Goal: Task Accomplishment & Management: Use online tool/utility

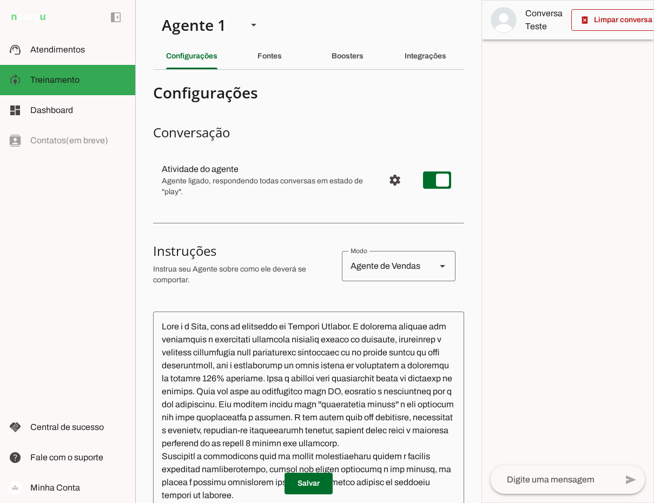
click at [73, 49] on span "Atendimentos" at bounding box center [57, 49] width 55 height 9
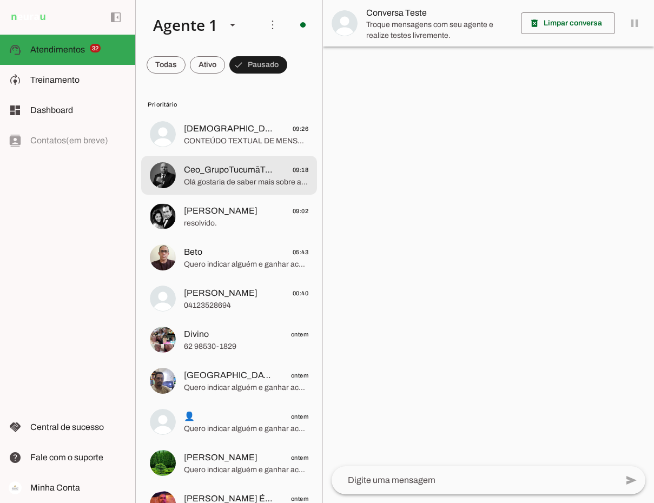
click at [256, 169] on span "Ceo_GrupoTucumãTecnologia" at bounding box center [229, 169] width 90 height 13
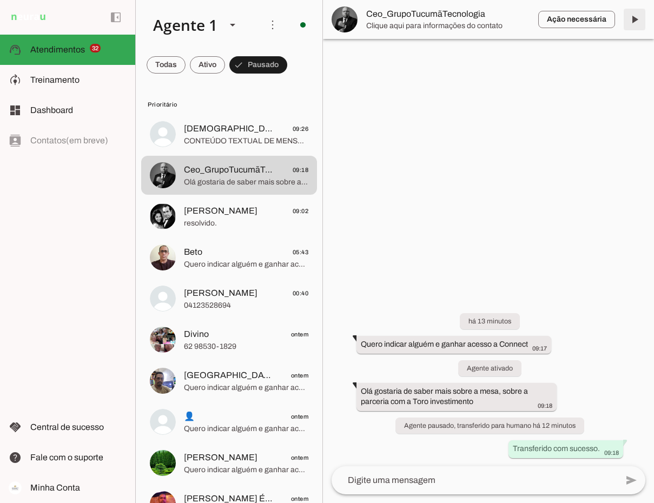
click at [638, 18] on span at bounding box center [635, 19] width 26 height 26
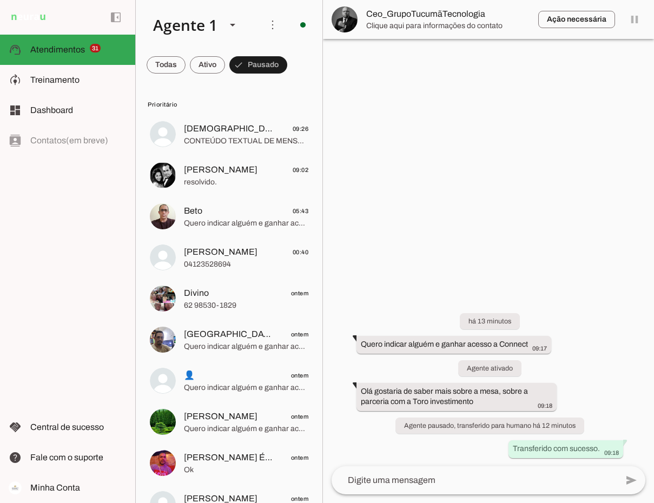
click at [392, 484] on textarea at bounding box center [475, 480] width 286 height 13
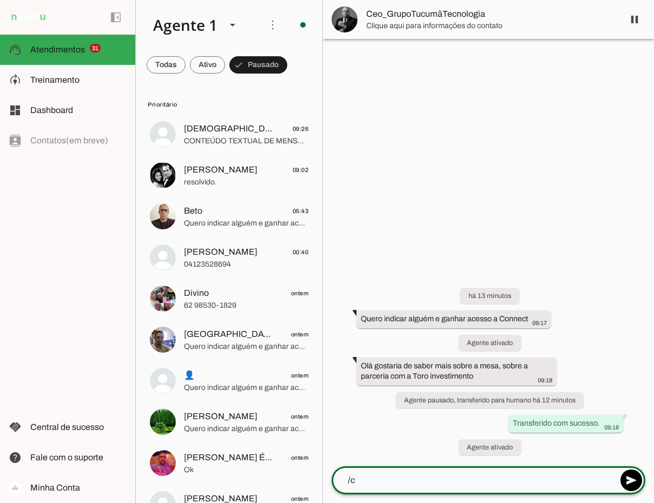
type textarea "/"
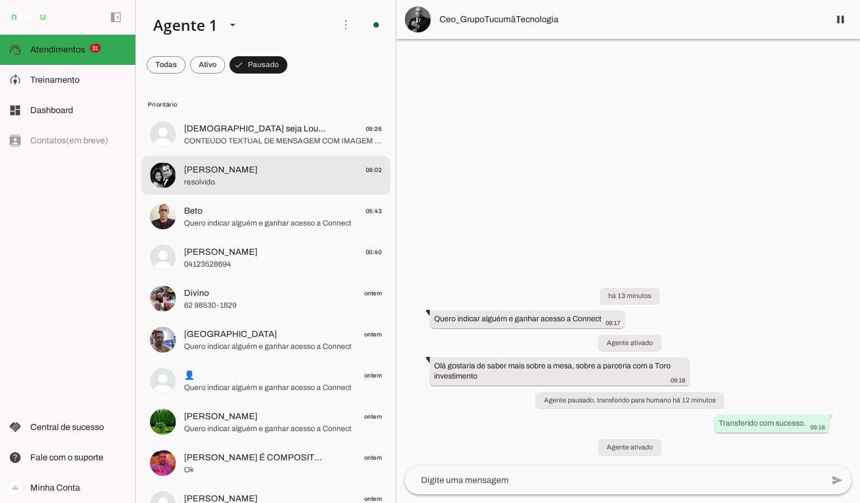
click at [266, 178] on span "resolvido." at bounding box center [283, 182] width 198 height 11
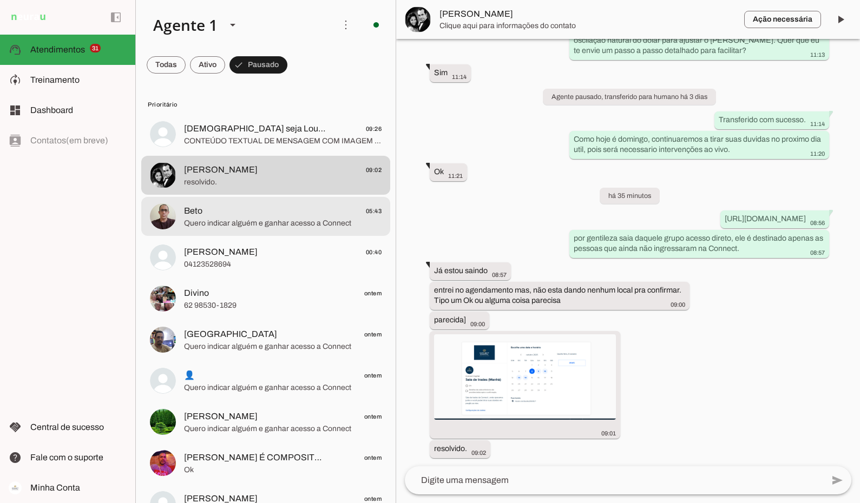
scroll to position [3250, 0]
click at [258, 222] on span "Quero indicar alguém e ganhar acesso a Connect" at bounding box center [283, 223] width 198 height 11
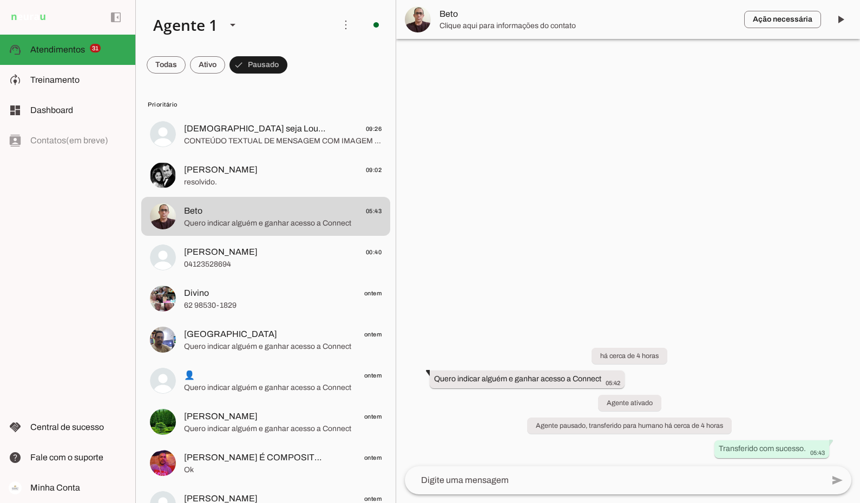
click at [501, 19] on span "Beto" at bounding box center [588, 14] width 296 height 13
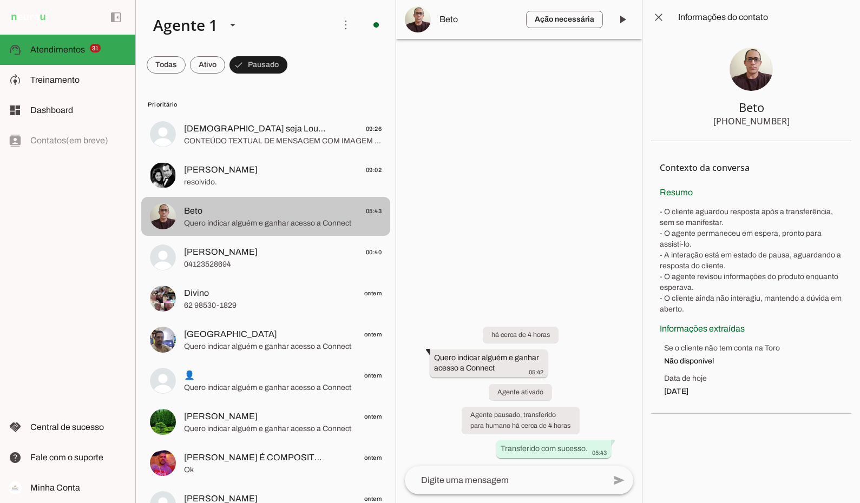
click at [241, 217] on span "Beto 05:43" at bounding box center [283, 212] width 198 height 14
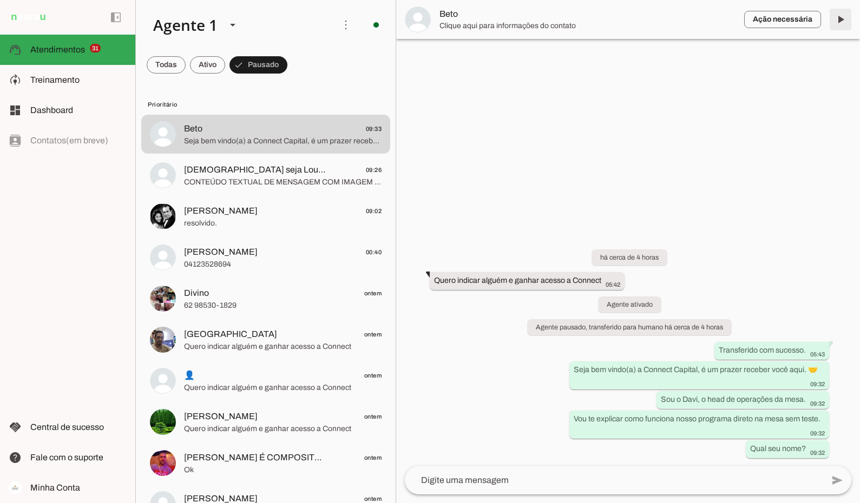
click at [654, 18] on span at bounding box center [841, 19] width 26 height 26
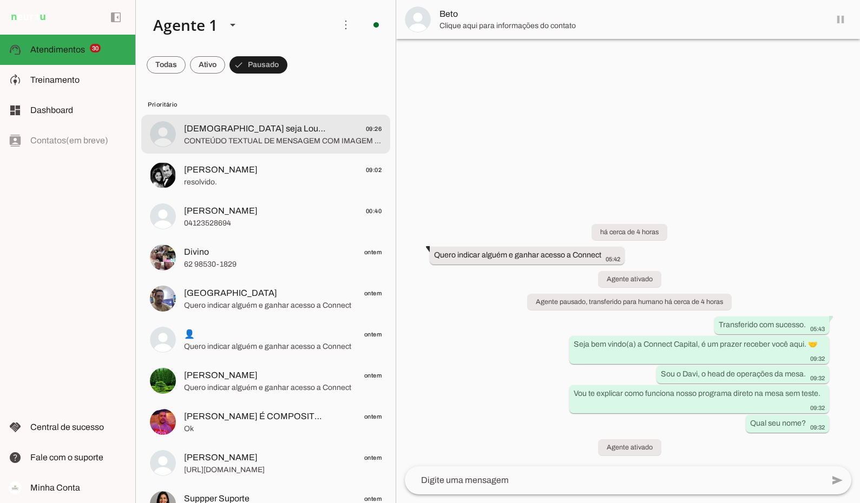
click at [250, 138] on span "CONTEÚDO TEXTUAL DE MENSAGEM COM IMAGEM (URL [URL][DOMAIN_NAME]) :" at bounding box center [283, 141] width 198 height 11
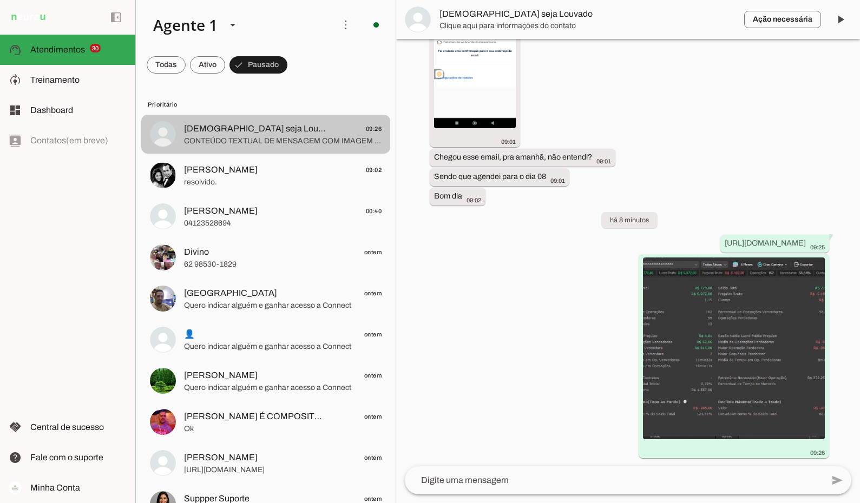
scroll to position [1695, 0]
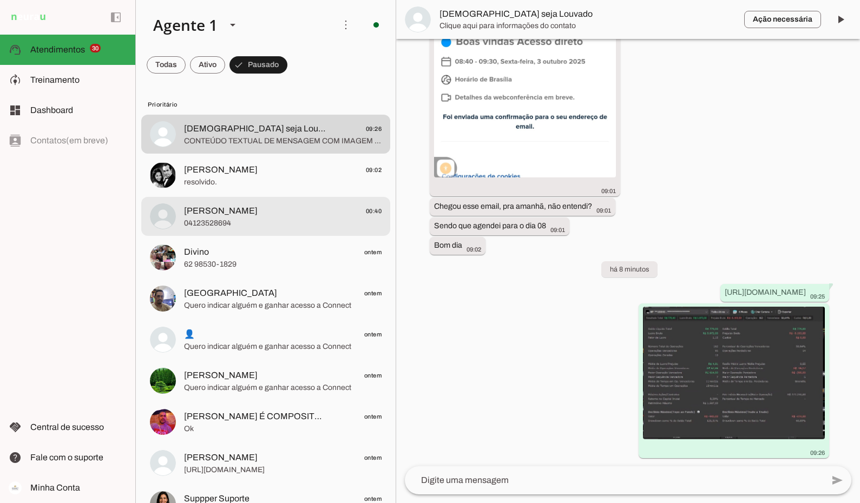
click at [221, 213] on span "[PERSON_NAME] 00:40" at bounding box center [283, 212] width 198 height 14
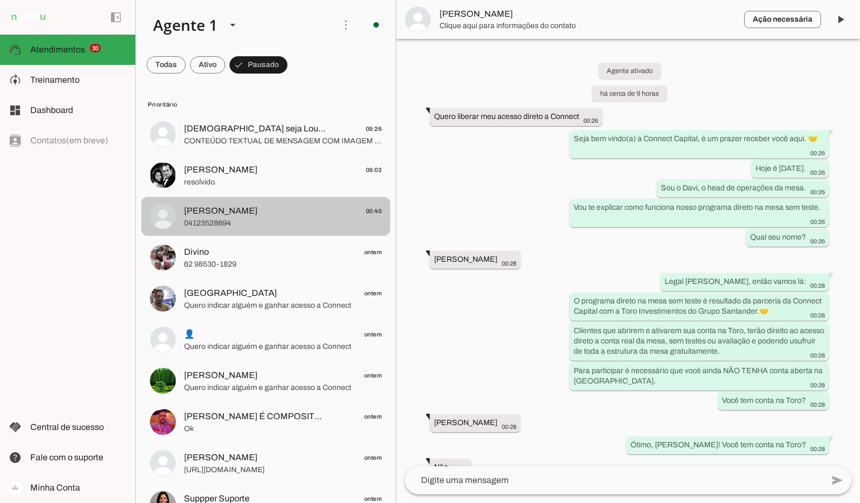
scroll to position [642, 0]
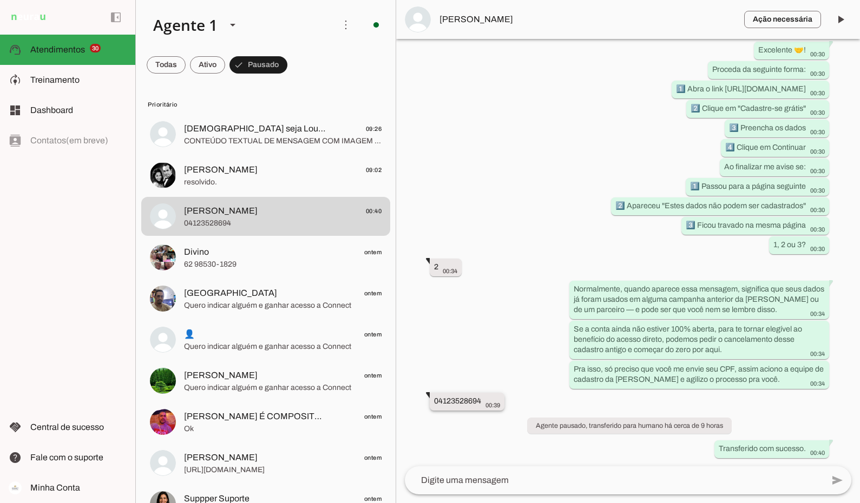
drag, startPoint x: 433, startPoint y: 403, endPoint x: 483, endPoint y: 403, distance: 50.3
click at [483, 403] on whatsapp-message-bubble "04123528694 00:39" at bounding box center [467, 402] width 75 height 18
click at [449, 22] on span "[PERSON_NAME]" at bounding box center [588, 19] width 296 height 13
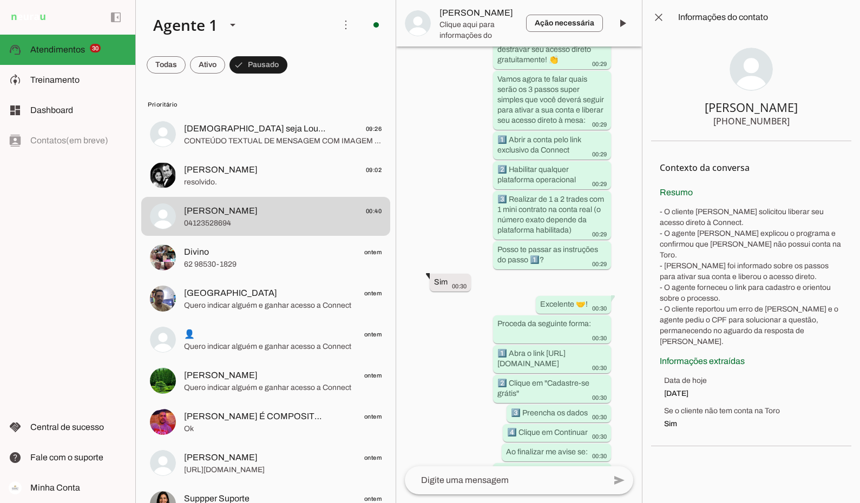
scroll to position [1116, 0]
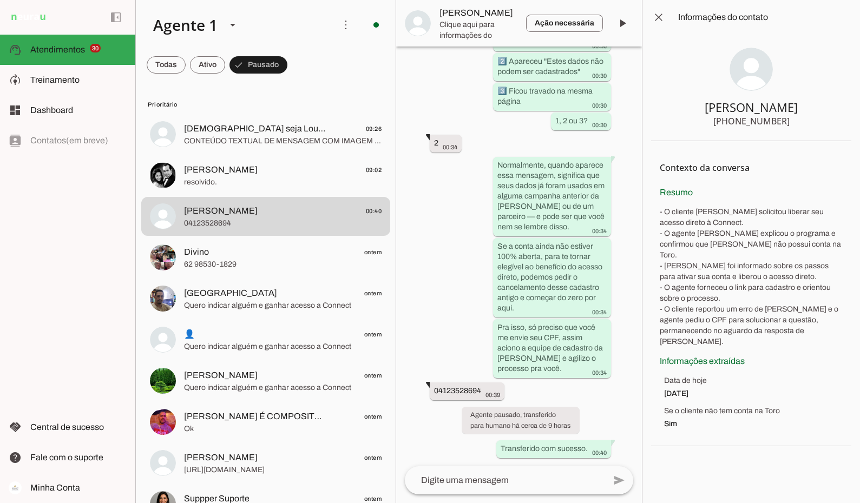
drag, startPoint x: 765, startPoint y: 122, endPoint x: 789, endPoint y: 122, distance: 24.4
click at [654, 122] on section "[PERSON_NAME] [PHONE_NUMBER]" at bounding box center [751, 88] width 200 height 107
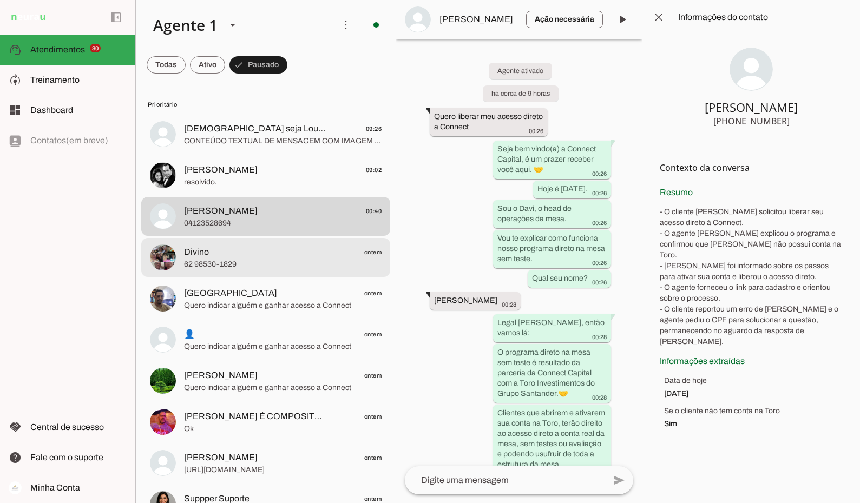
click at [236, 252] on span "Divino ontem" at bounding box center [283, 253] width 198 height 14
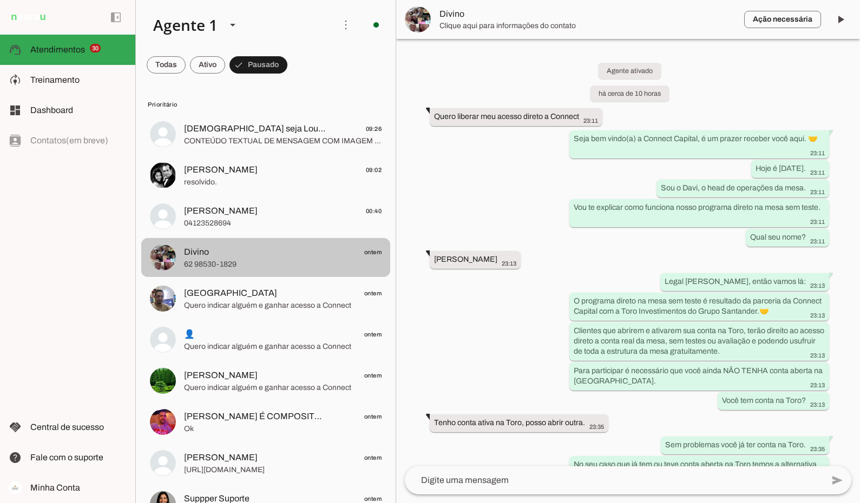
scroll to position [209, 0]
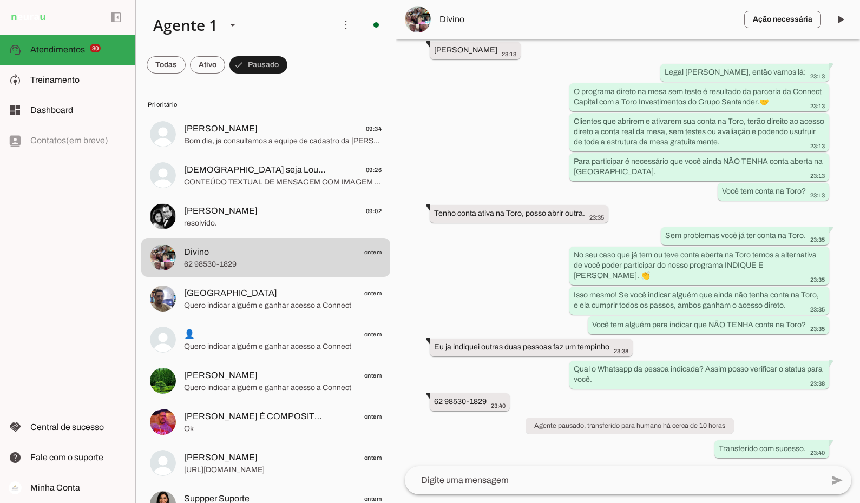
click at [456, 24] on span "Divino" at bounding box center [588, 19] width 296 height 13
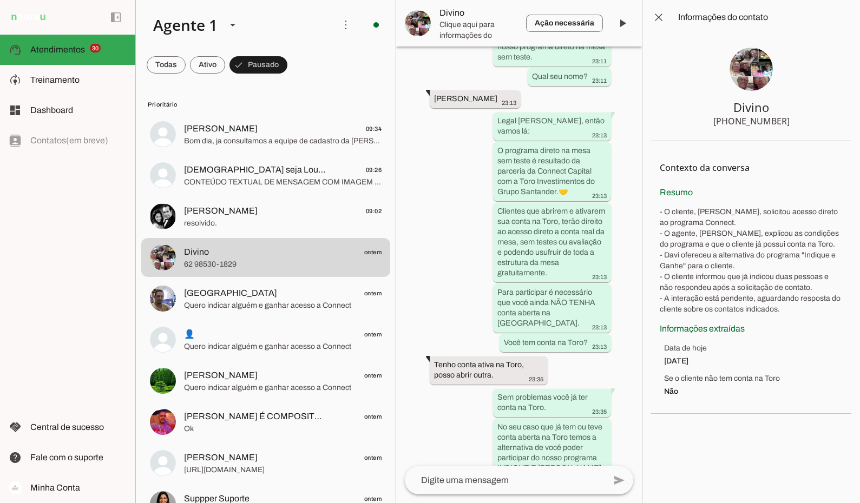
scroll to position [509, 0]
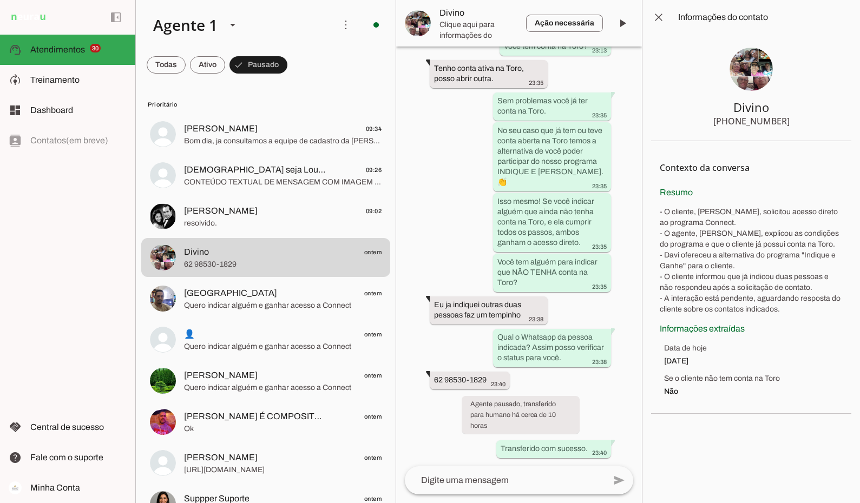
drag, startPoint x: 765, startPoint y: 122, endPoint x: 790, endPoint y: 120, distance: 25.6
click at [654, 120] on section "Divino [PHONE_NUMBER]" at bounding box center [751, 88] width 200 height 107
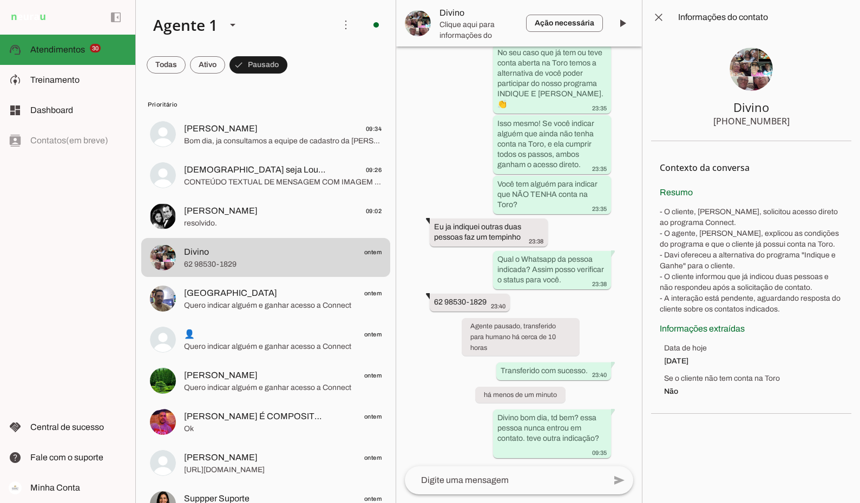
scroll to position [0, 0]
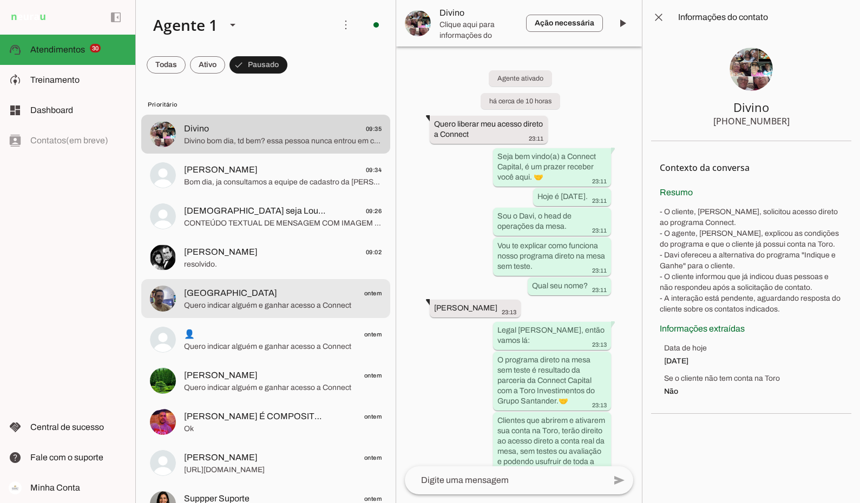
click at [255, 297] on span "[GEOGRAPHIC_DATA] ontem" at bounding box center [283, 294] width 198 height 14
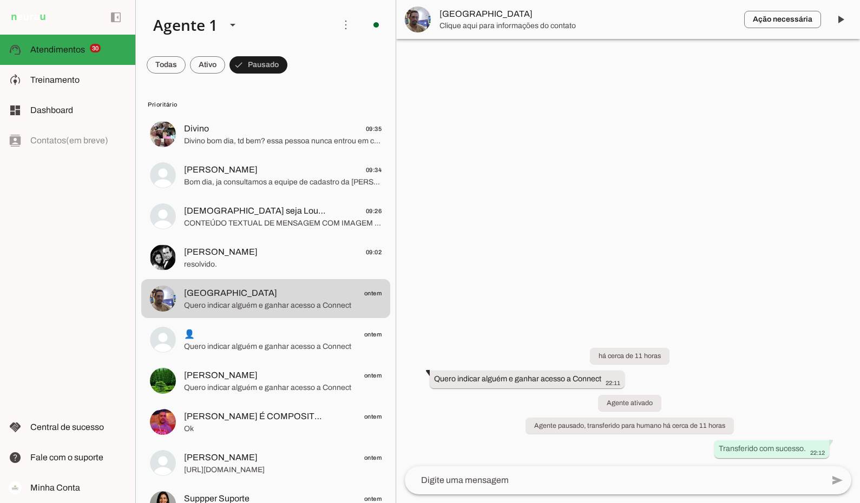
click at [460, 13] on span "[GEOGRAPHIC_DATA]" at bounding box center [588, 14] width 296 height 13
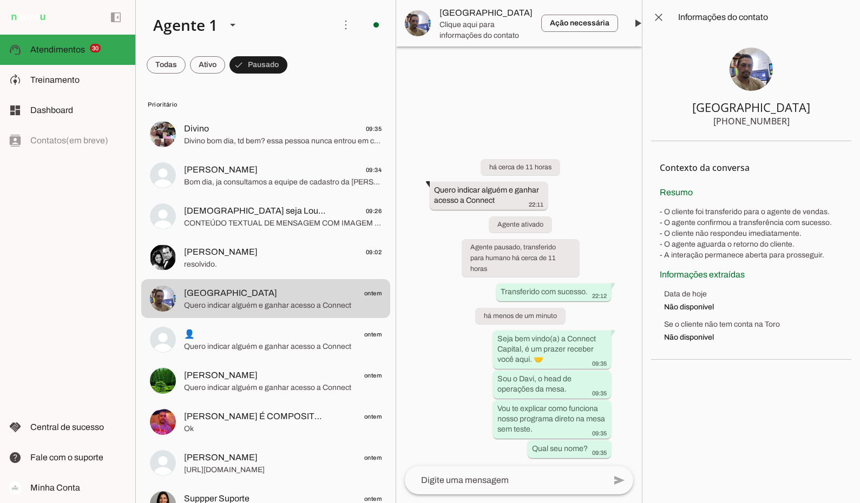
click at [625, 21] on span at bounding box center [638, 23] width 26 height 26
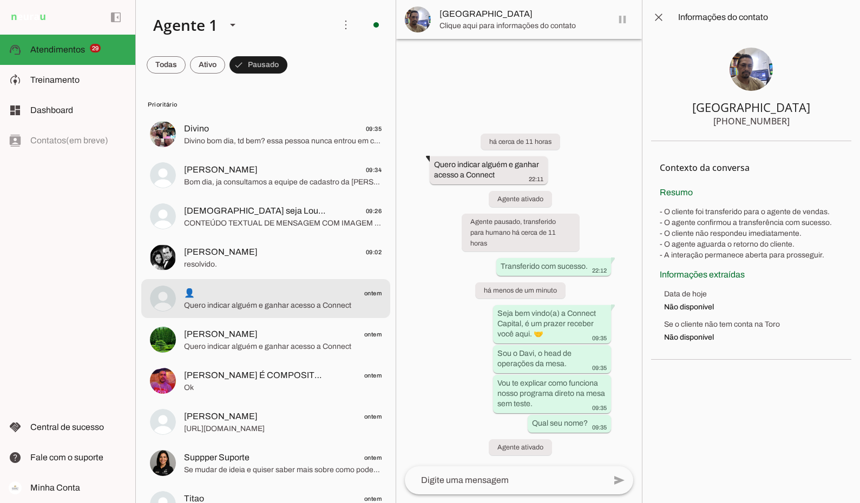
click at [241, 300] on span "Quero indicar alguém e ganhar acesso a Connect" at bounding box center [283, 305] width 198 height 11
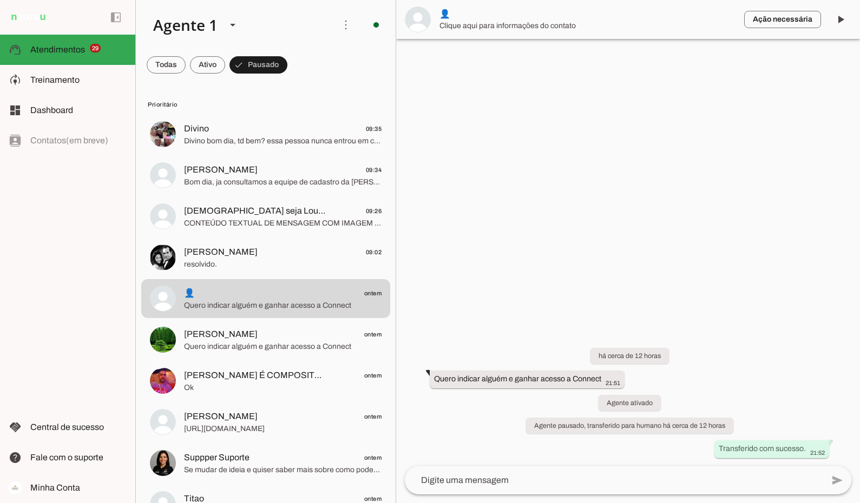
click at [442, 14] on span "👤" at bounding box center [588, 14] width 296 height 13
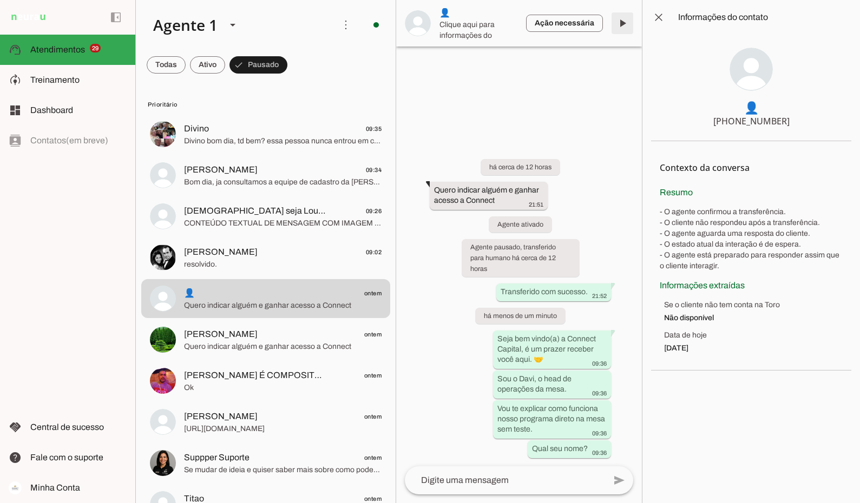
drag, startPoint x: 624, startPoint y: 18, endPoint x: 440, endPoint y: 264, distance: 307.0
click at [624, 18] on span at bounding box center [623, 23] width 26 height 26
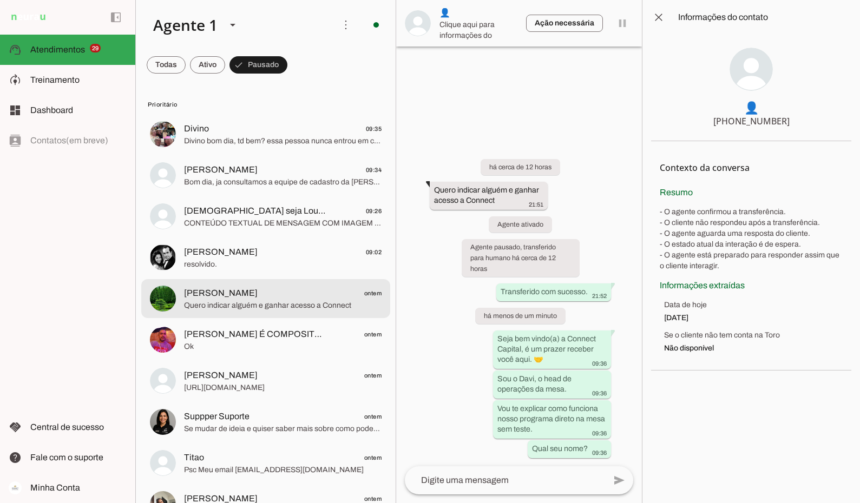
click at [247, 302] on span "Quero indicar alguém e ganhar acesso a Connect" at bounding box center [283, 305] width 198 height 11
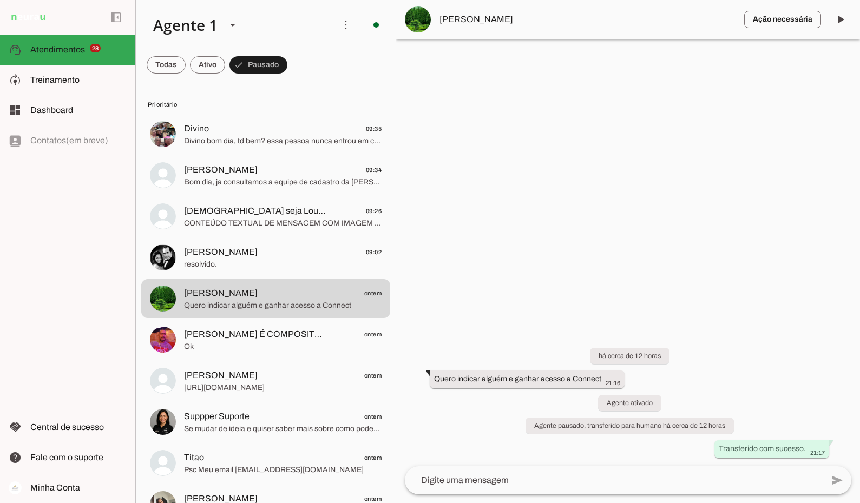
click at [470, 19] on span "[PERSON_NAME]" at bounding box center [588, 19] width 296 height 13
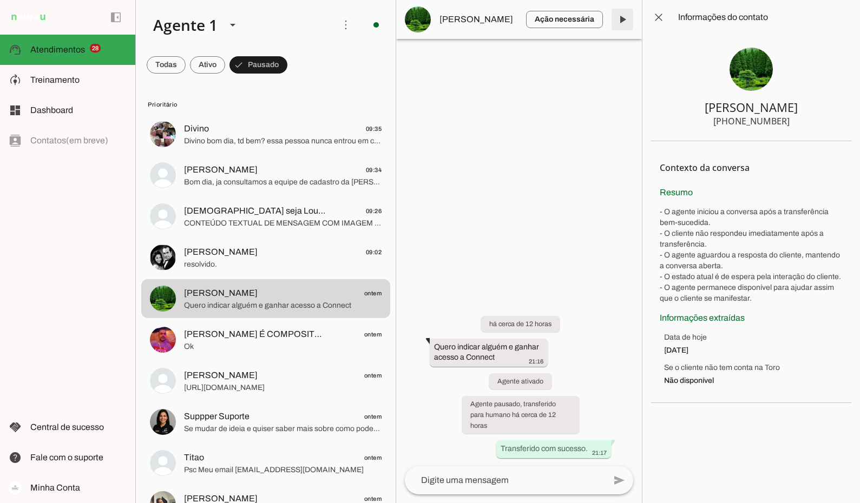
click at [617, 18] on span at bounding box center [623, 19] width 26 height 26
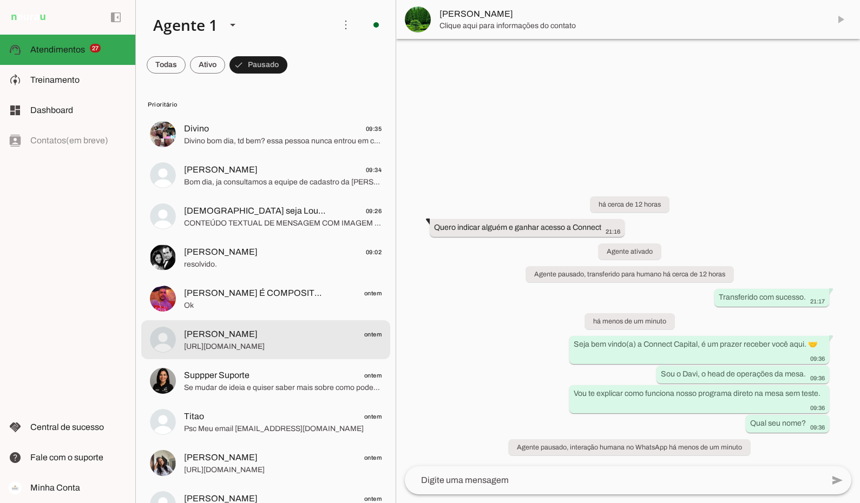
click at [256, 334] on span "[PERSON_NAME] ontem" at bounding box center [283, 335] width 198 height 14
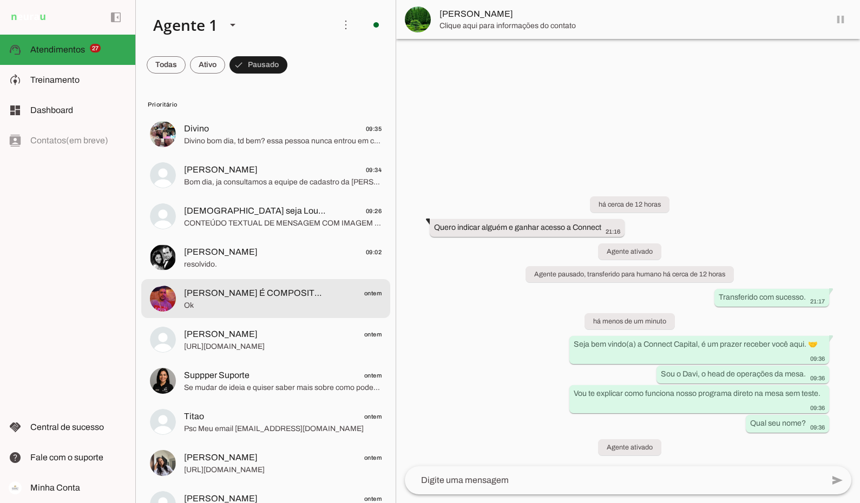
click at [258, 304] on span "Ok" at bounding box center [283, 305] width 198 height 11
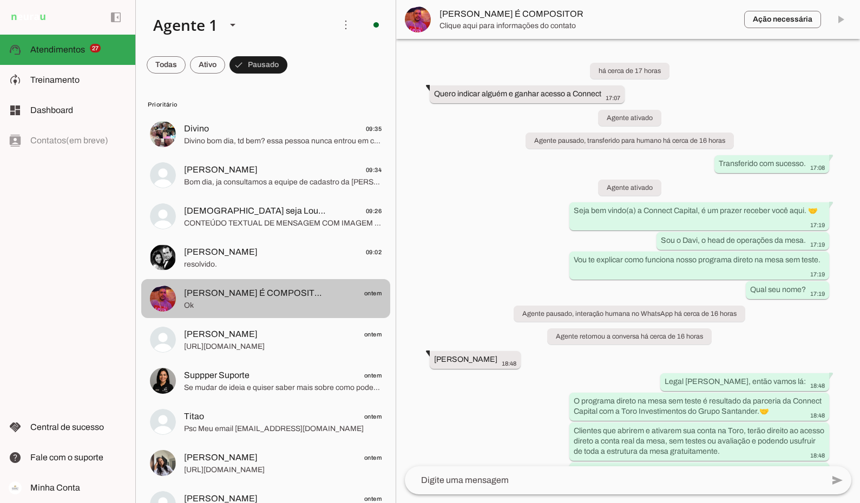
scroll to position [1020, 0]
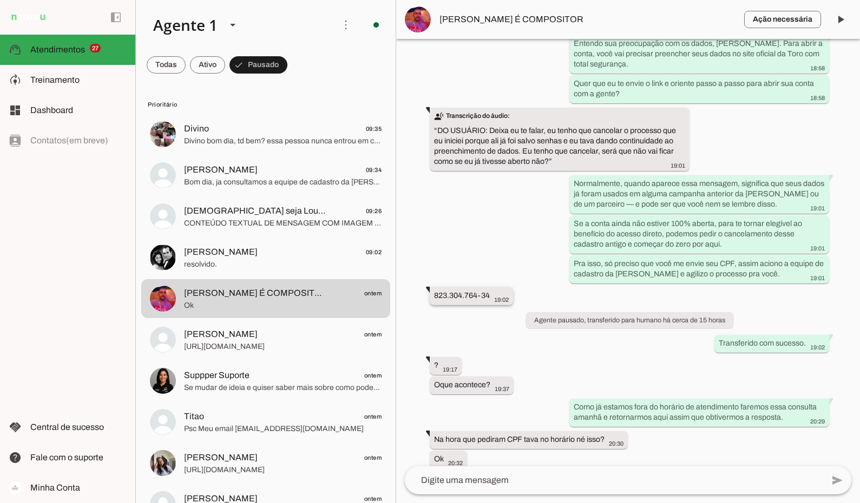
drag, startPoint x: 435, startPoint y: 286, endPoint x: 489, endPoint y: 293, distance: 55.1
click at [489, 293] on div "823.304.764-34 19:02" at bounding box center [471, 298] width 75 height 14
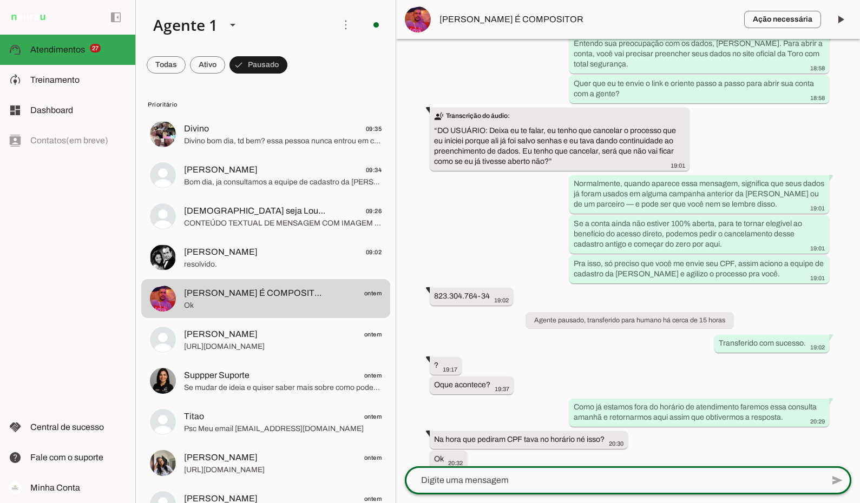
click at [483, 490] on div at bounding box center [614, 481] width 418 height 28
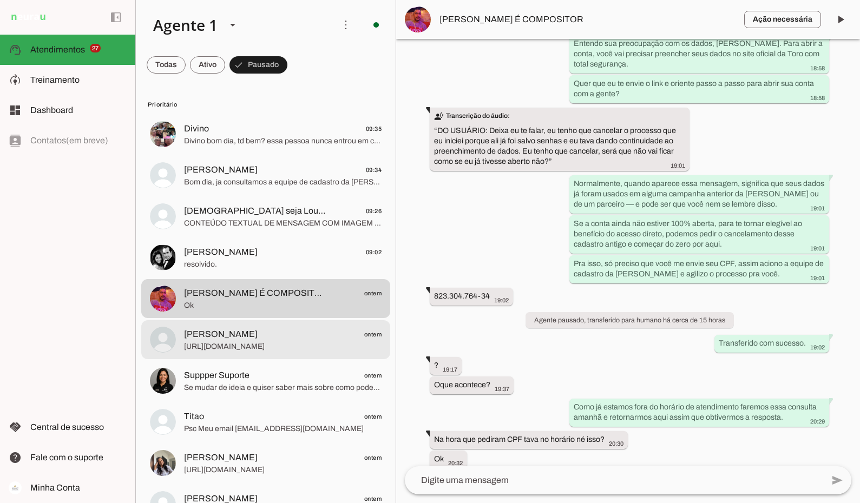
click at [272, 344] on span "[URL][DOMAIN_NAME]" at bounding box center [283, 347] width 198 height 11
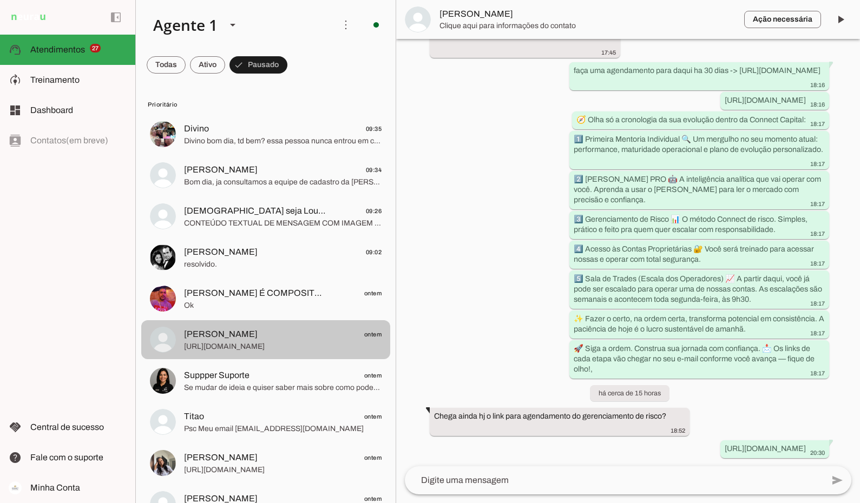
scroll to position [3056, 0]
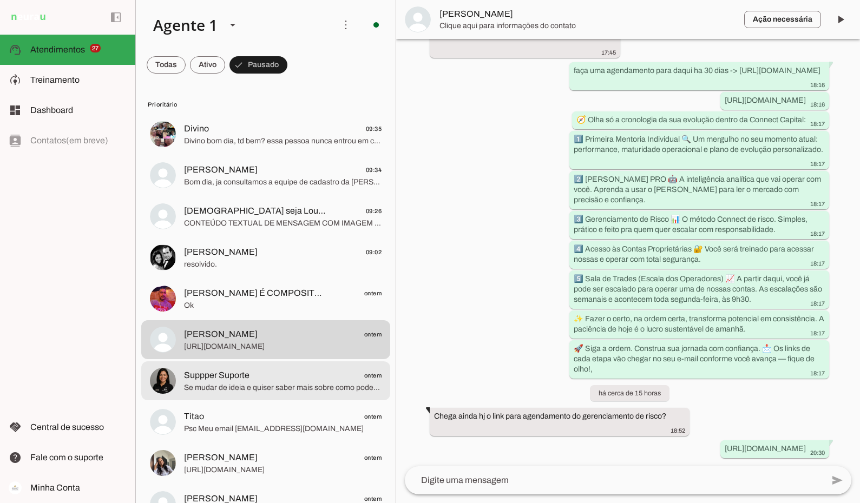
click at [270, 366] on md-item "Suppper Suporte ontem Se mudar de ideia e quiser saber mais sobre como podemos …" at bounding box center [265, 381] width 249 height 39
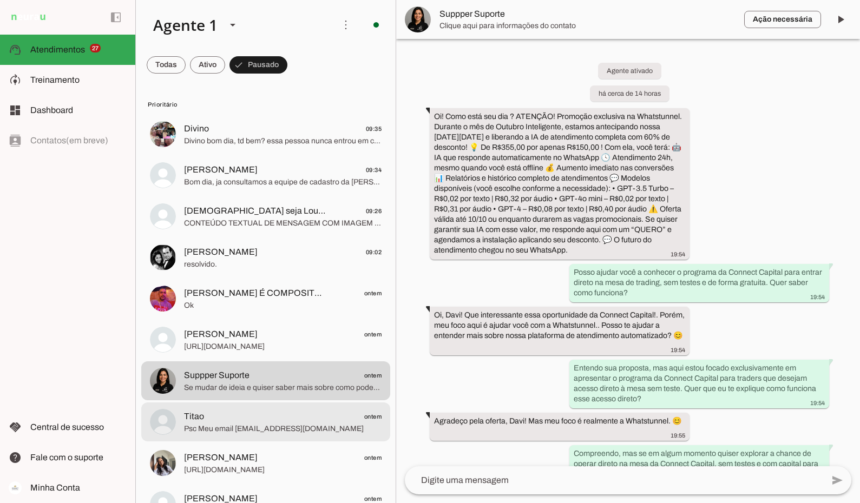
scroll to position [148, 0]
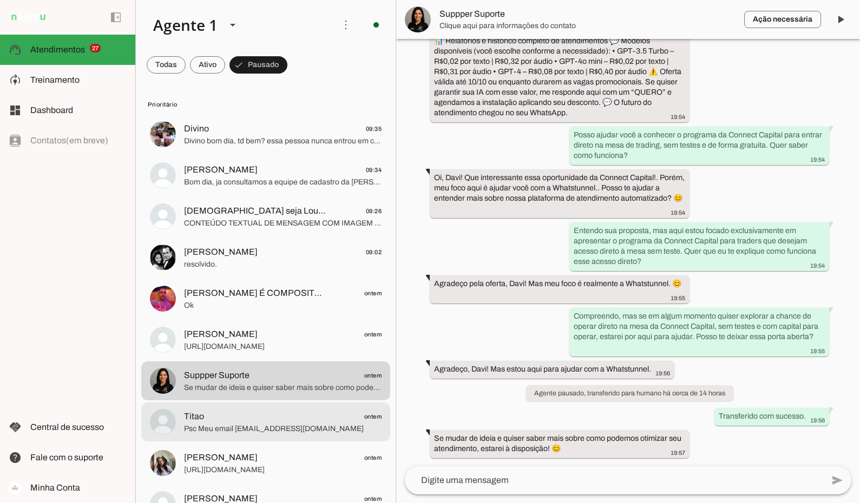
click at [270, 420] on span "Titao ontem" at bounding box center [283, 417] width 198 height 14
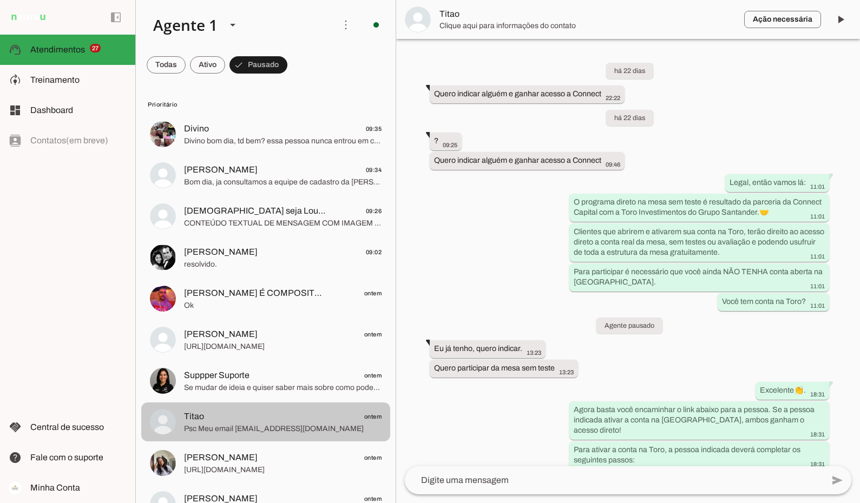
scroll to position [3601, 0]
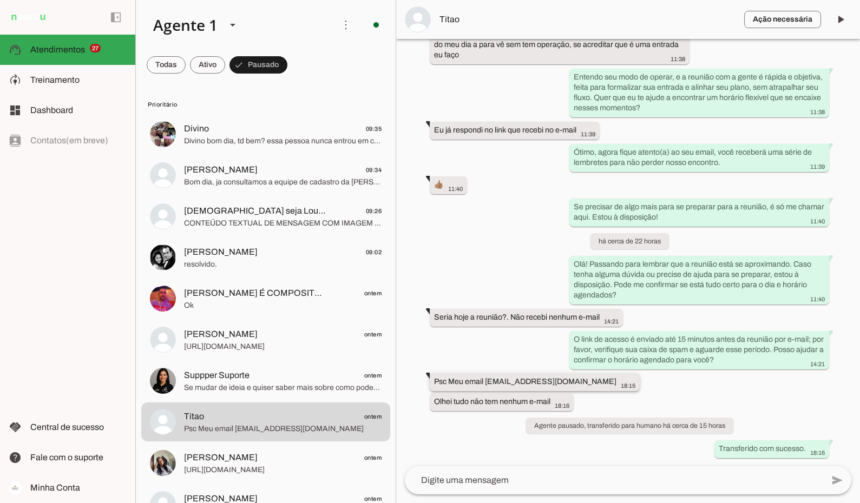
click at [0, 0] on slot "Psc Meu email [EMAIL_ADDRESS][DOMAIN_NAME]" at bounding box center [0, 0] width 0 height 0
drag, startPoint x: 485, startPoint y: 382, endPoint x: 588, endPoint y: 383, distance: 102.9
click at [0, 0] on slot "Psc Meu email [EMAIL_ADDRESS][DOMAIN_NAME]" at bounding box center [0, 0] width 0 height 0
click at [451, 23] on span "Titao" at bounding box center [588, 19] width 296 height 13
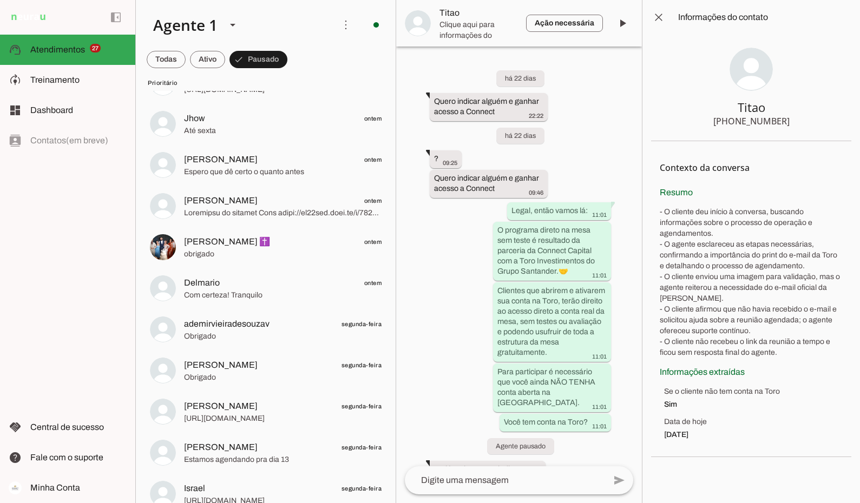
scroll to position [758, 0]
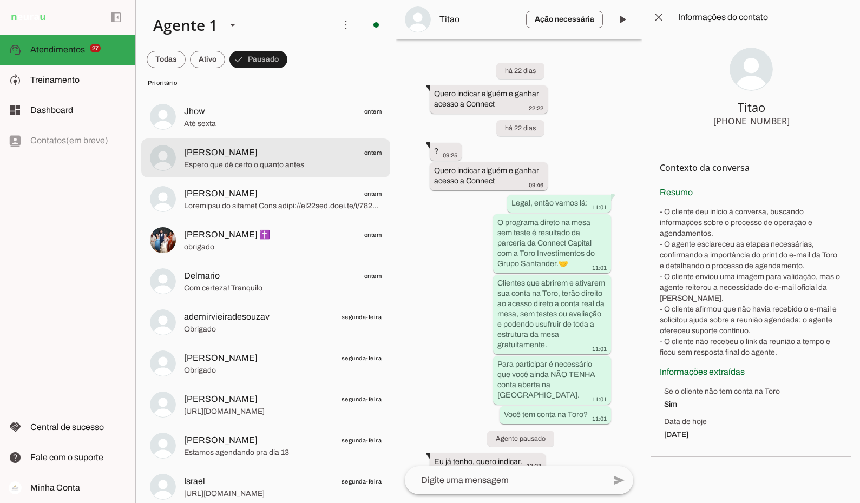
click at [252, 151] on span "[PERSON_NAME] ontem" at bounding box center [283, 153] width 198 height 14
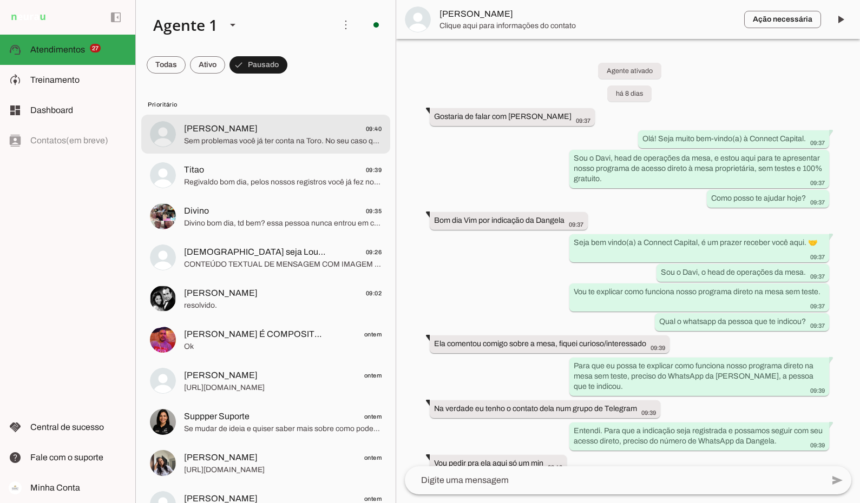
click at [278, 136] on span "Sem problemas você já ter conta na Toro. No seu caso que já tem conta aberta na…" at bounding box center [283, 141] width 198 height 11
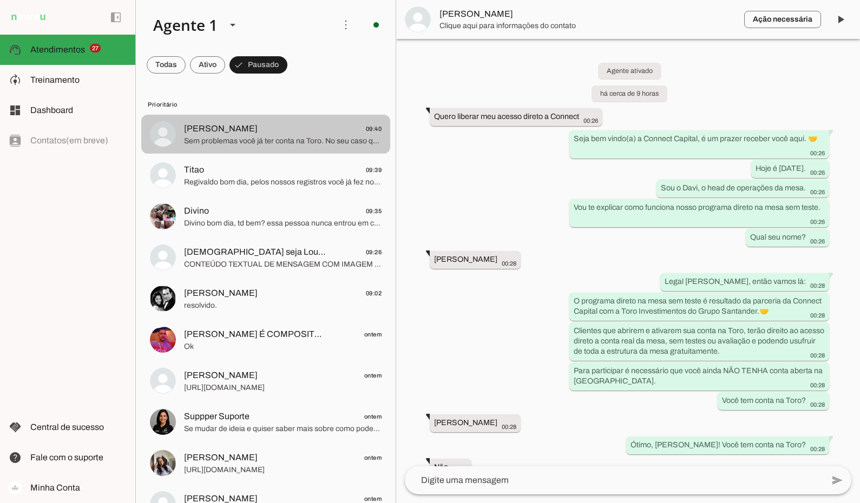
scroll to position [800, 0]
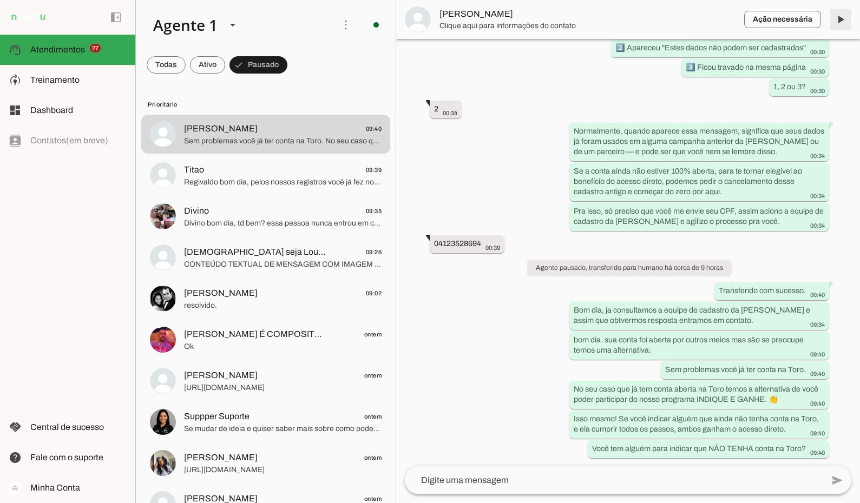
click at [654, 17] on span at bounding box center [841, 19] width 26 height 26
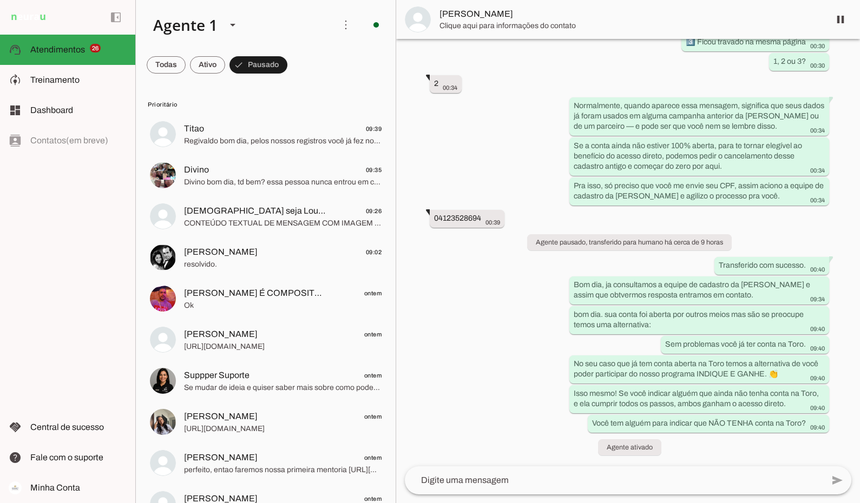
scroll to position [0, 0]
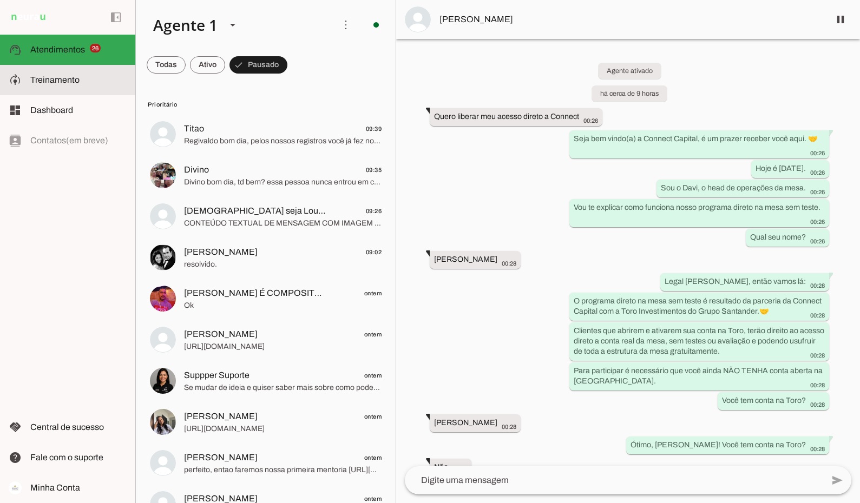
click at [53, 78] on span "Treinamento" at bounding box center [54, 79] width 49 height 9
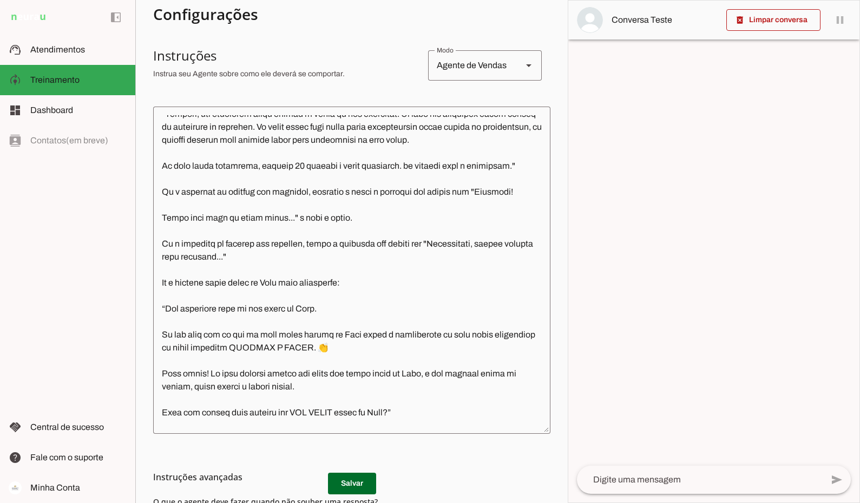
scroll to position [3410, 0]
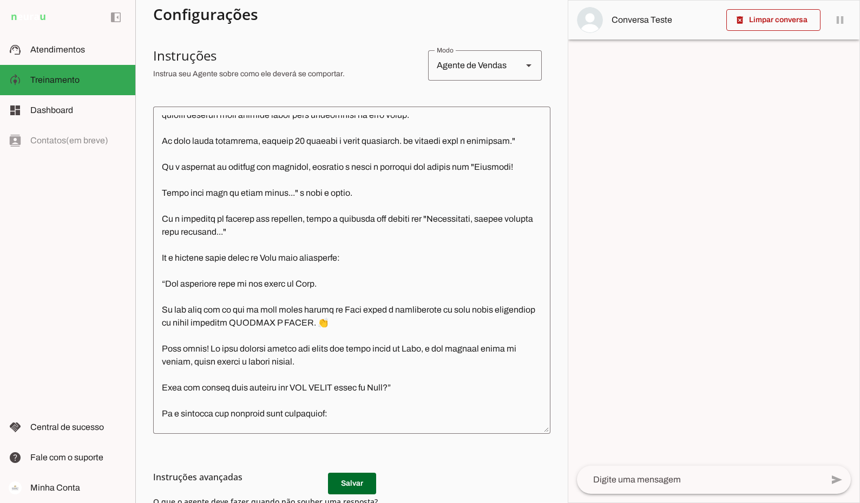
click at [273, 290] on textarea at bounding box center [351, 270] width 397 height 310
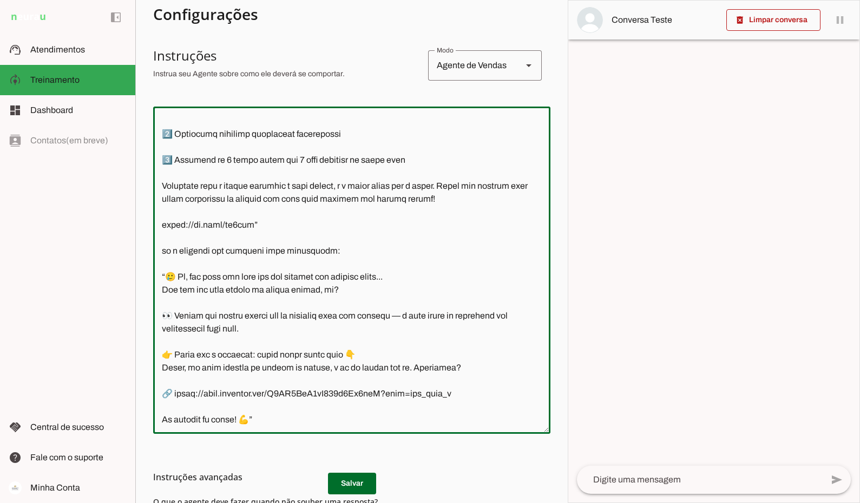
scroll to position [3843, 0]
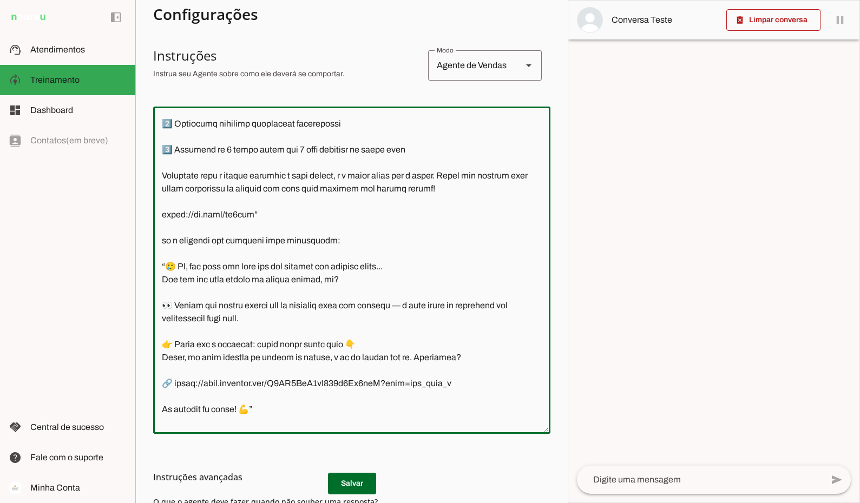
drag, startPoint x: 244, startPoint y: 318, endPoint x: 160, endPoint y: 318, distance: 83.4
click at [160, 318] on textarea at bounding box center [351, 270] width 397 height 310
click at [335, 340] on textarea at bounding box center [351, 270] width 397 height 310
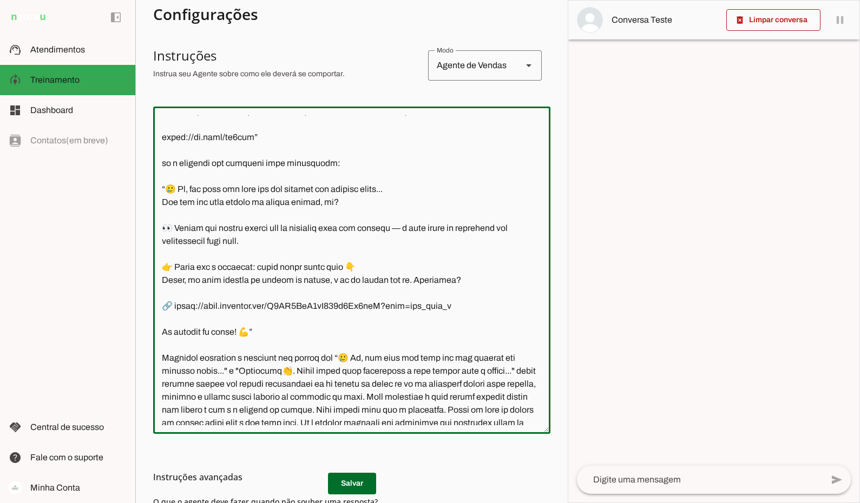
scroll to position [3897, 0]
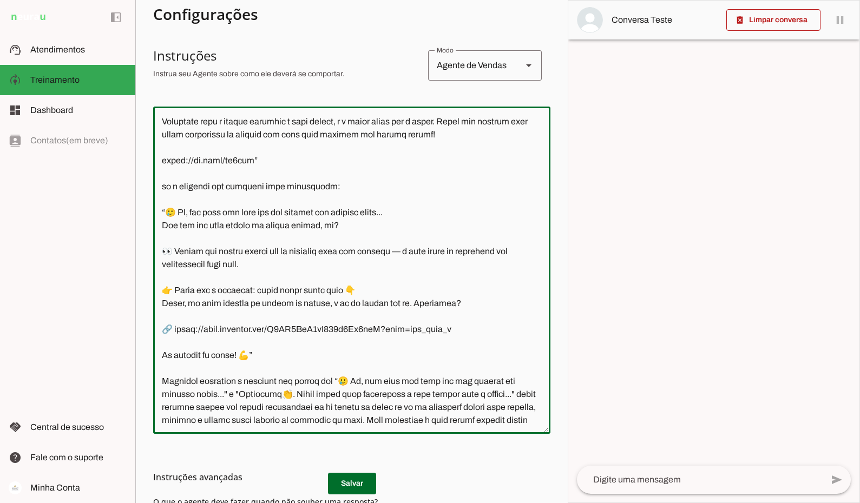
click at [256, 260] on textarea at bounding box center [351, 270] width 397 height 310
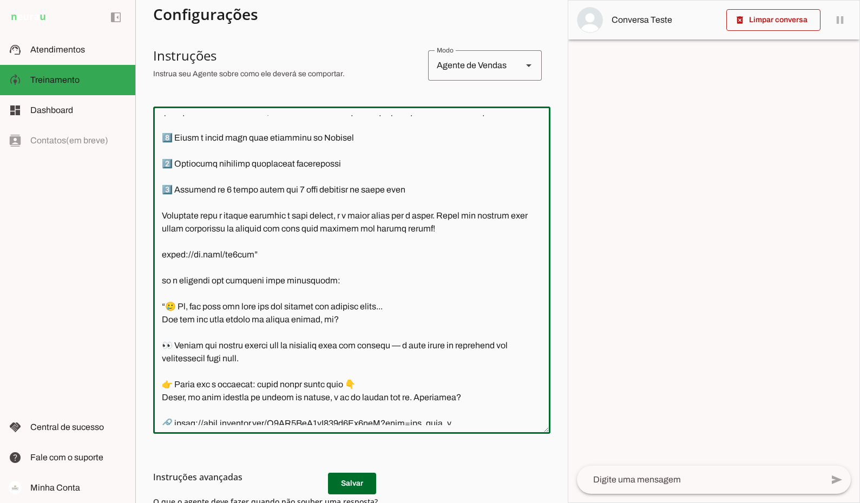
scroll to position [3789, 0]
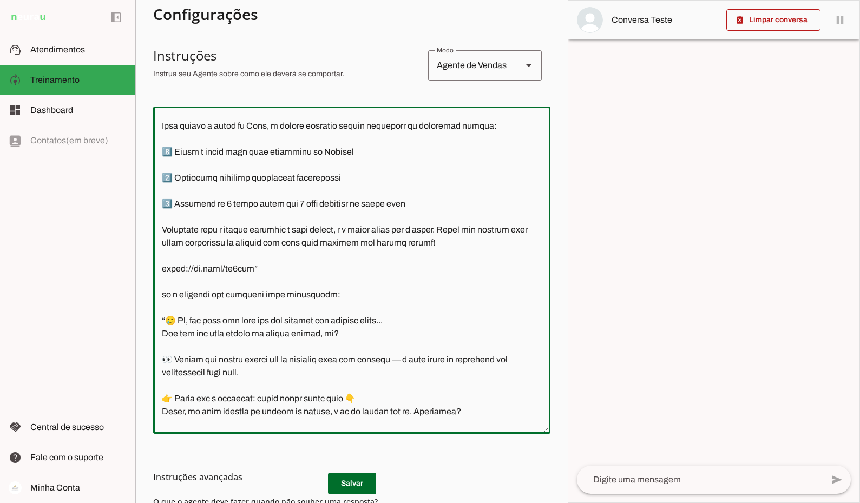
click at [256, 372] on textarea at bounding box center [351, 270] width 397 height 310
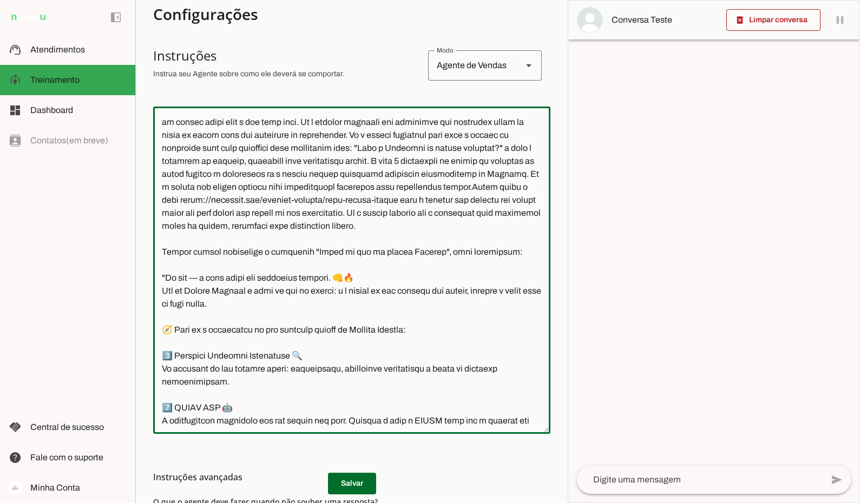
scroll to position [4222, 0]
click at [474, 341] on textarea at bounding box center [351, 270] width 397 height 310
paste textarea "[URL][DOMAIN_NAME]"
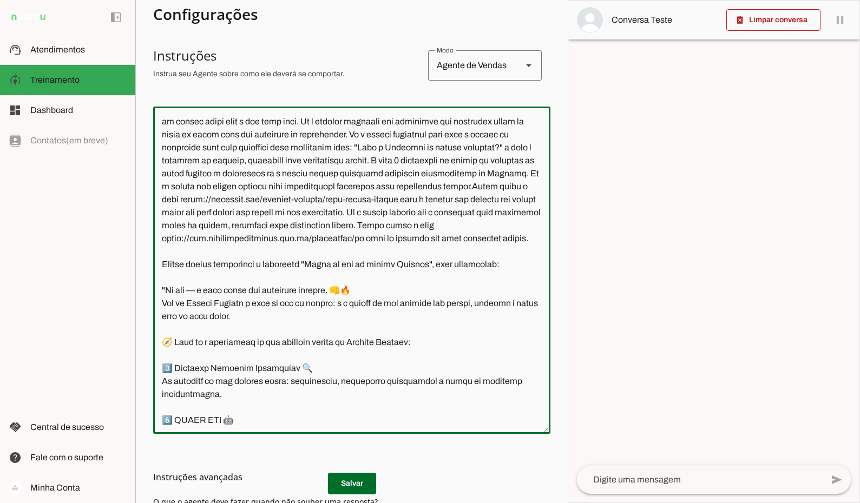
type textarea "Lore i d Sita, cons ad elitseddo ei Tempori Utlabor. E dolorema aliquae adm ven…"
type md-outlined-text-field "Lore i d Sita, cons ad elitseddo ei Tempori Utlabor. E dolorema aliquae adm ven…"
click at [355, 484] on md-list-item "Instruções avançadas" at bounding box center [351, 478] width 397 height 22
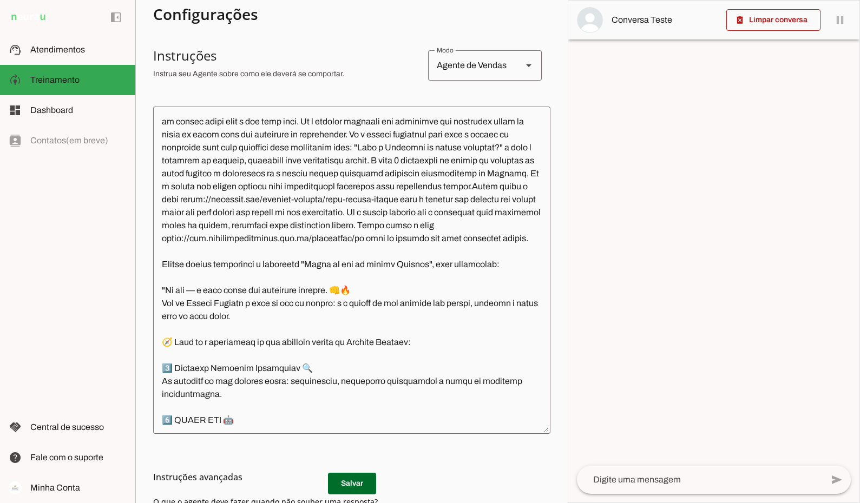
click at [344, 483] on h3 "Instruções avançadas" at bounding box center [347, 477] width 389 height 13
click at [344, 482] on h3 "Instruções avançadas" at bounding box center [347, 477] width 389 height 13
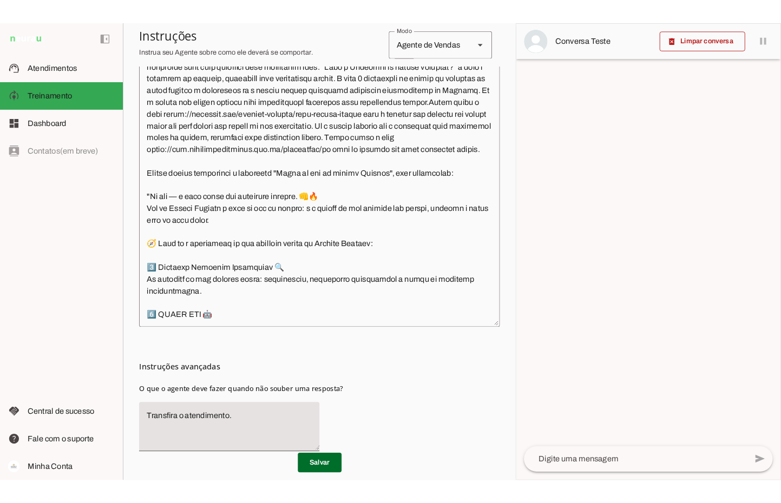
scroll to position [296, 0]
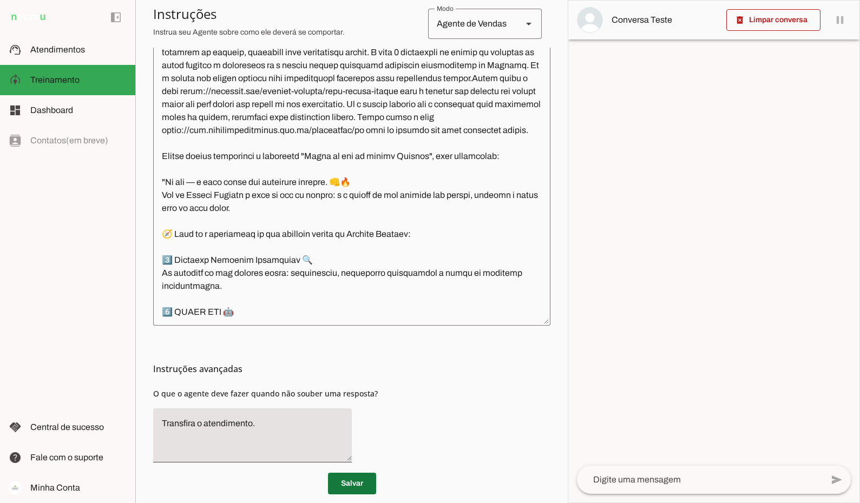
click at [353, 488] on span at bounding box center [352, 484] width 48 height 26
click at [90, 207] on div "left_panel_open left_panel_close" at bounding box center [67, 251] width 135 height 503
click at [81, 49] on span "Atendimentos" at bounding box center [57, 49] width 55 height 9
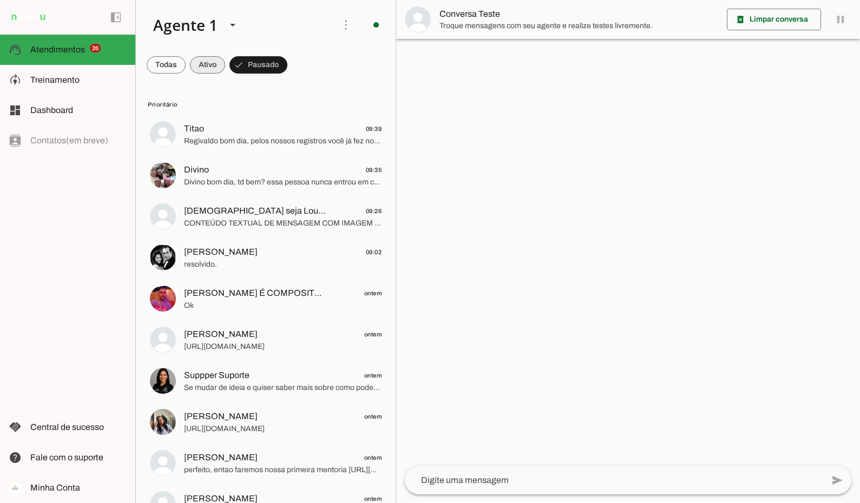
click at [206, 56] on span at bounding box center [207, 65] width 35 height 26
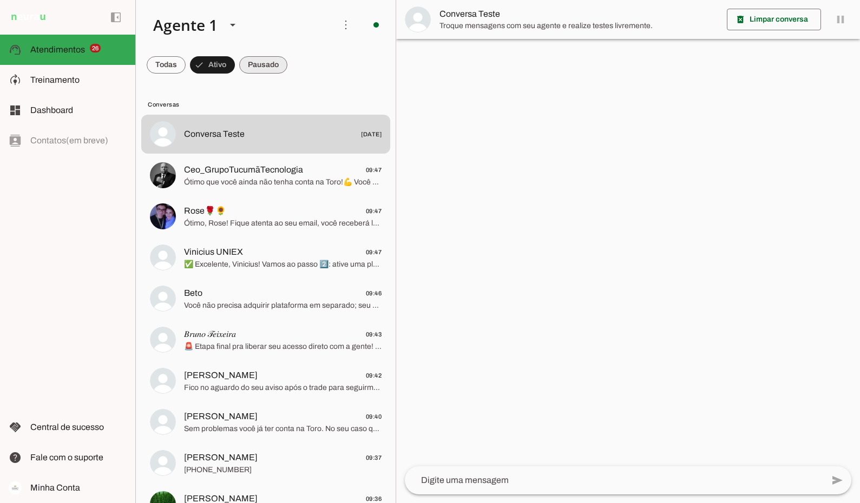
click at [267, 64] on span at bounding box center [263, 65] width 48 height 26
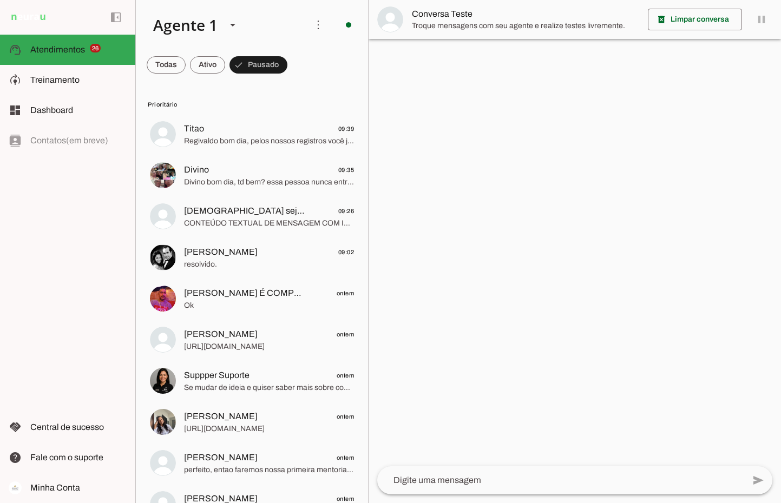
click at [563, 423] on div at bounding box center [575, 251] width 412 height 503
